Goal: Transaction & Acquisition: Purchase product/service

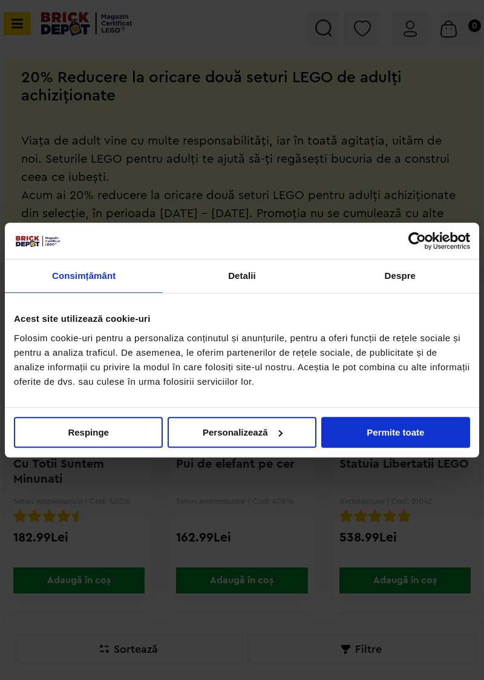
click at [71, 447] on button "Respinge" at bounding box center [88, 432] width 149 height 31
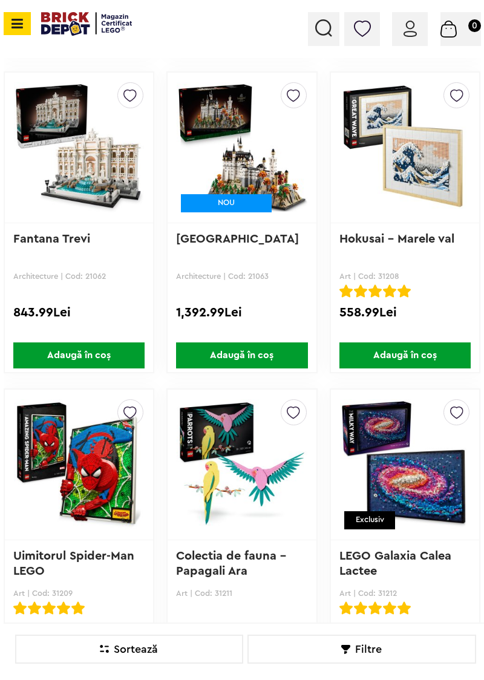
scroll to position [1078, 0]
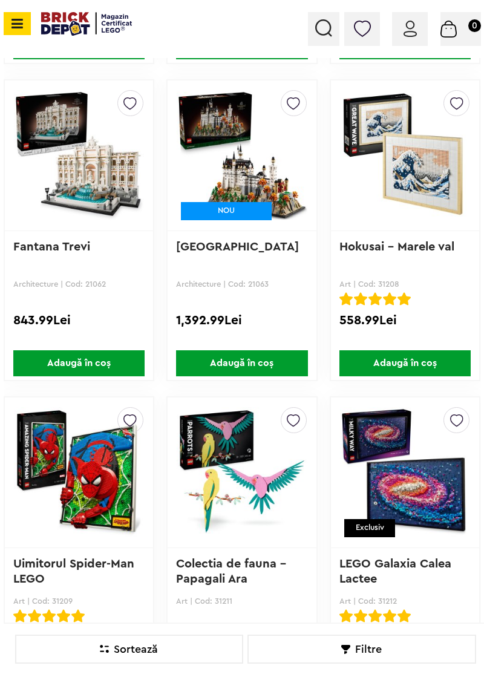
click at [417, 184] on img at bounding box center [405, 155] width 130 height 169
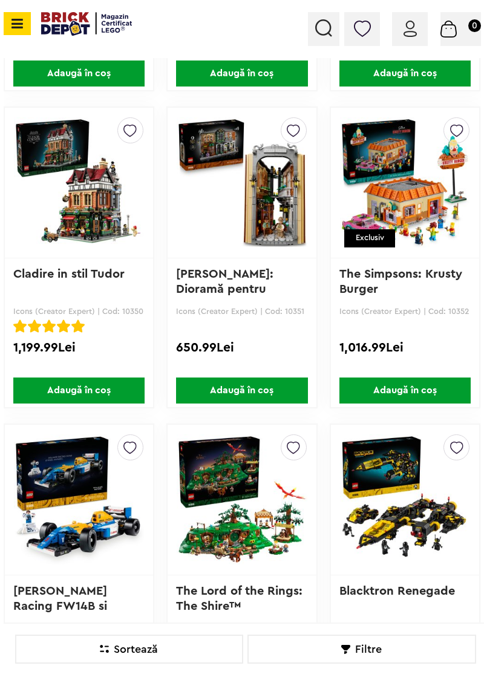
scroll to position [8021, 0]
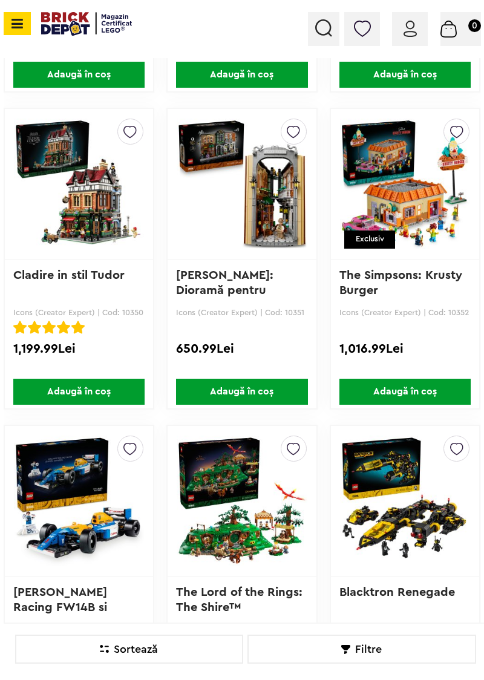
click at [221, 232] on img at bounding box center [242, 183] width 130 height 169
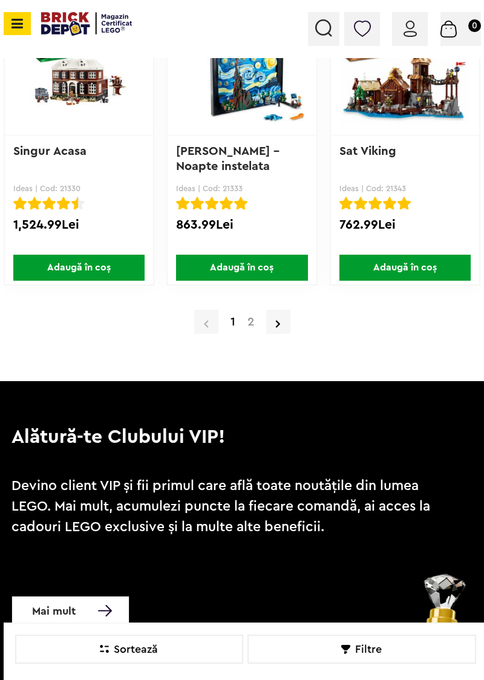
scroll to position [10047, 0]
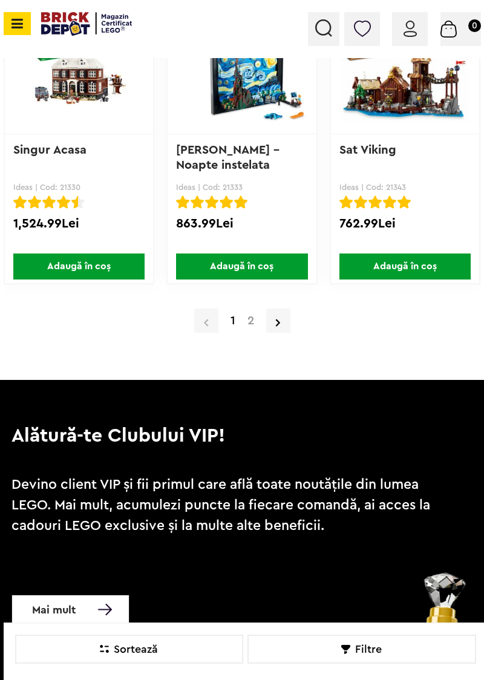
click at [286, 316] on link at bounding box center [278, 320] width 24 height 24
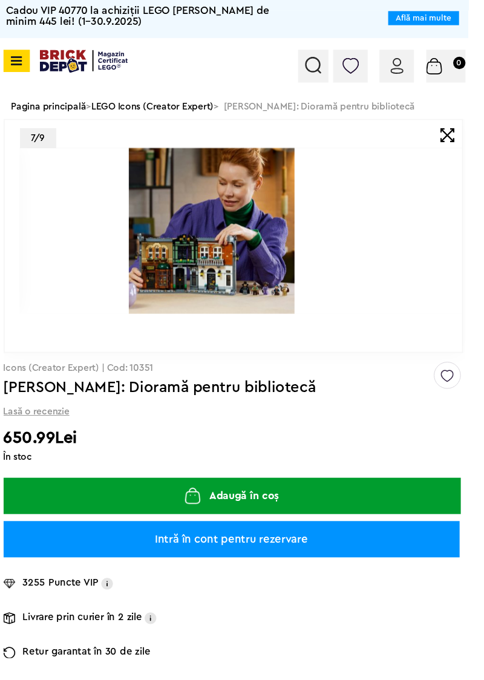
scroll to position [2, 0]
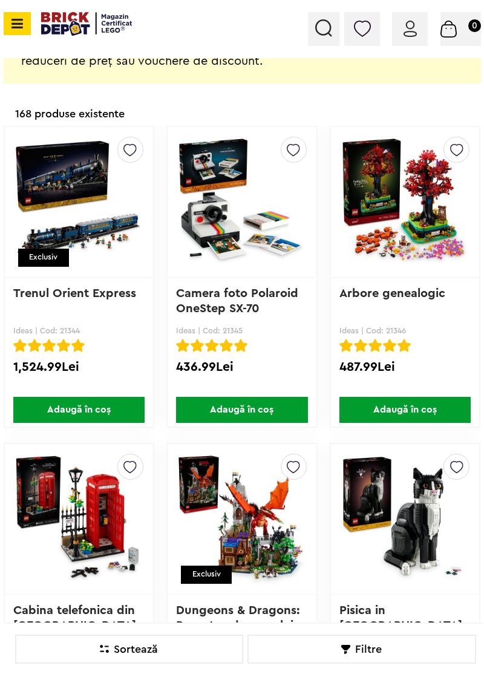
scroll to position [397, 0]
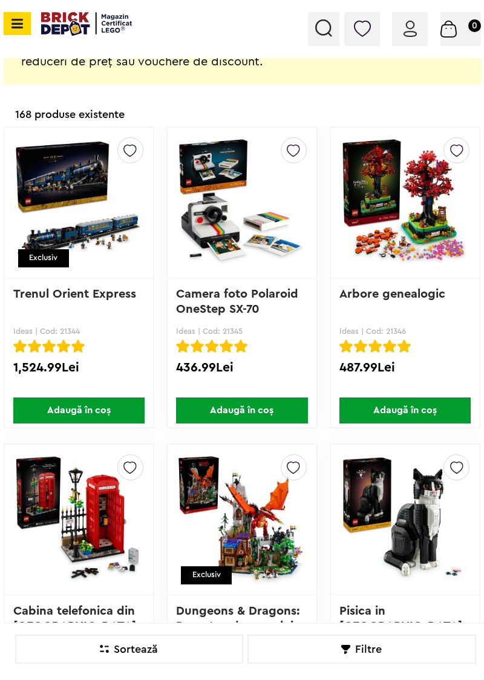
click at [411, 254] on img at bounding box center [405, 202] width 130 height 169
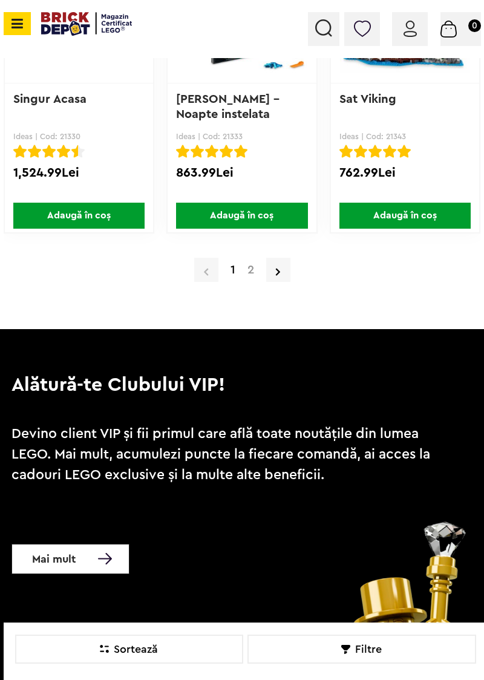
click at [282, 269] on link at bounding box center [278, 270] width 24 height 24
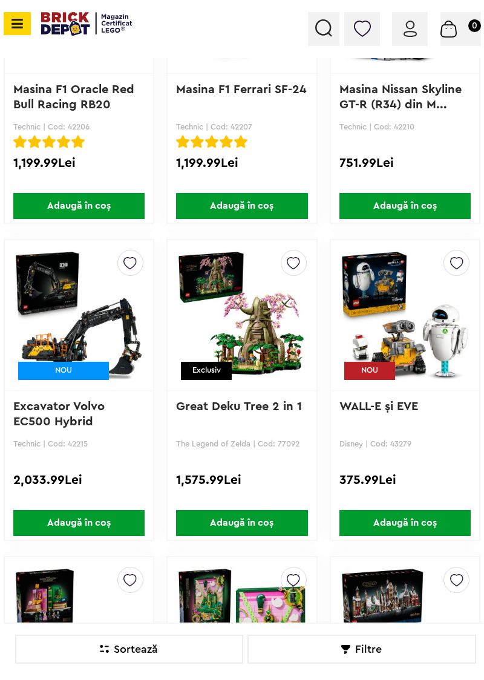
scroll to position [7644, 0]
